Goal: Task Accomplishment & Management: Manage account settings

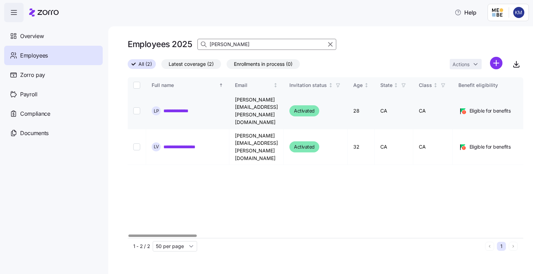
click at [138, 108] on input "Select record 1" at bounding box center [136, 111] width 7 height 7
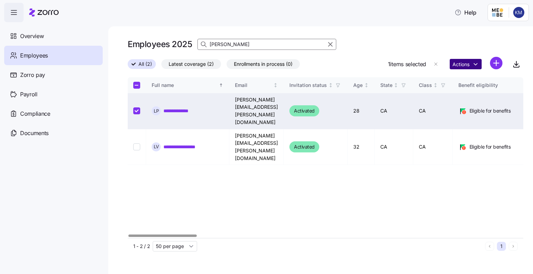
click at [467, 65] on html "**********" at bounding box center [266, 135] width 533 height 270
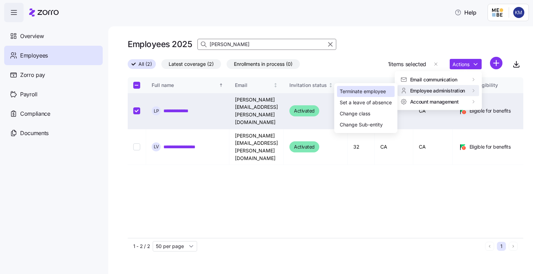
click at [353, 93] on div "Terminate employee" at bounding box center [363, 92] width 46 height 8
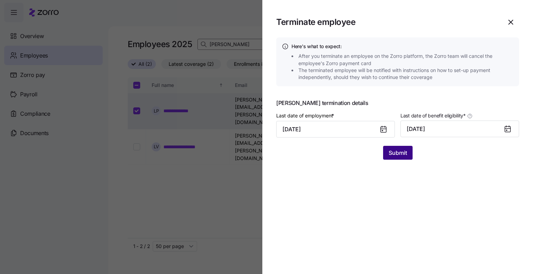
click at [394, 149] on span "Submit" at bounding box center [397, 153] width 18 height 8
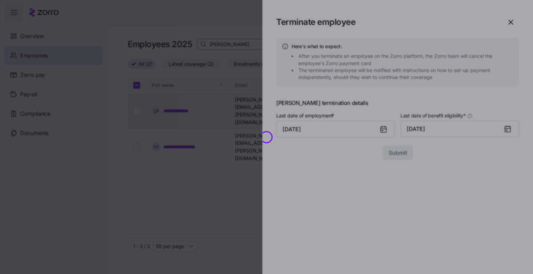
checkbox input "false"
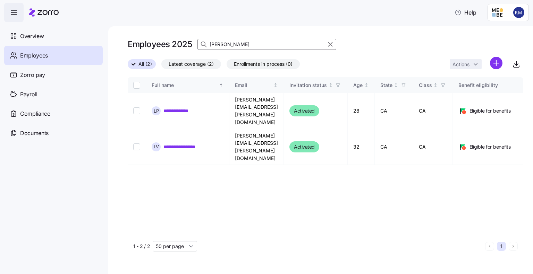
drag, startPoint x: 233, startPoint y: 43, endPoint x: 208, endPoint y: 43, distance: 25.3
click at [208, 43] on div "[PERSON_NAME]" at bounding box center [266, 44] width 139 height 11
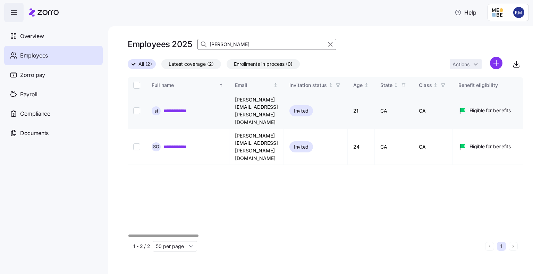
type input "[PERSON_NAME]"
click at [137, 108] on input "Select record 1" at bounding box center [136, 111] width 7 height 7
checkbox input "true"
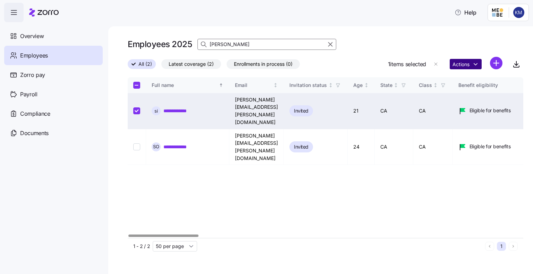
click at [458, 63] on html "**********" at bounding box center [266, 135] width 533 height 270
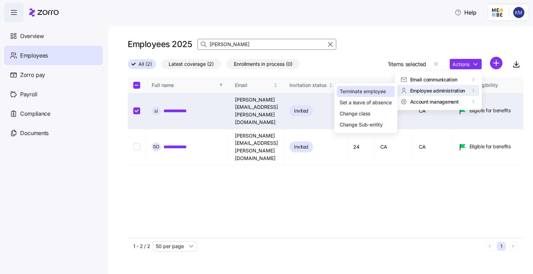
click at [375, 88] on div "Terminate employee" at bounding box center [363, 92] width 46 height 8
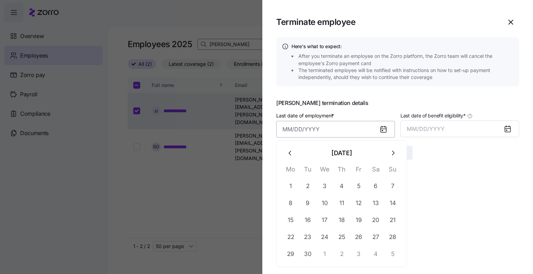
click at [307, 129] on input "Last date of employment *" at bounding box center [335, 129] width 119 height 17
click at [341, 219] on button "18" at bounding box center [341, 220] width 17 height 17
type input "[DATE]"
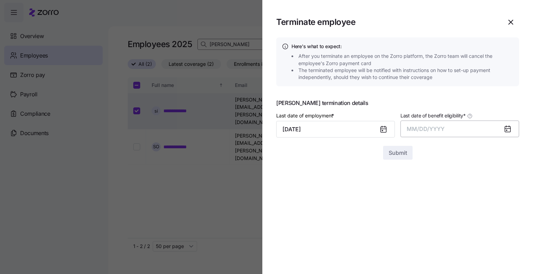
click at [437, 133] on button "MM/DD/YYYY" at bounding box center [459, 129] width 119 height 17
click at [504, 207] on button "Sep" at bounding box center [506, 206] width 40 height 17
click at [394, 156] on span "Submit" at bounding box center [397, 153] width 18 height 8
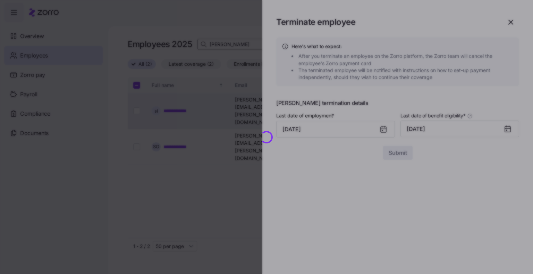
checkbox input "false"
